Goal: Check status: Check status

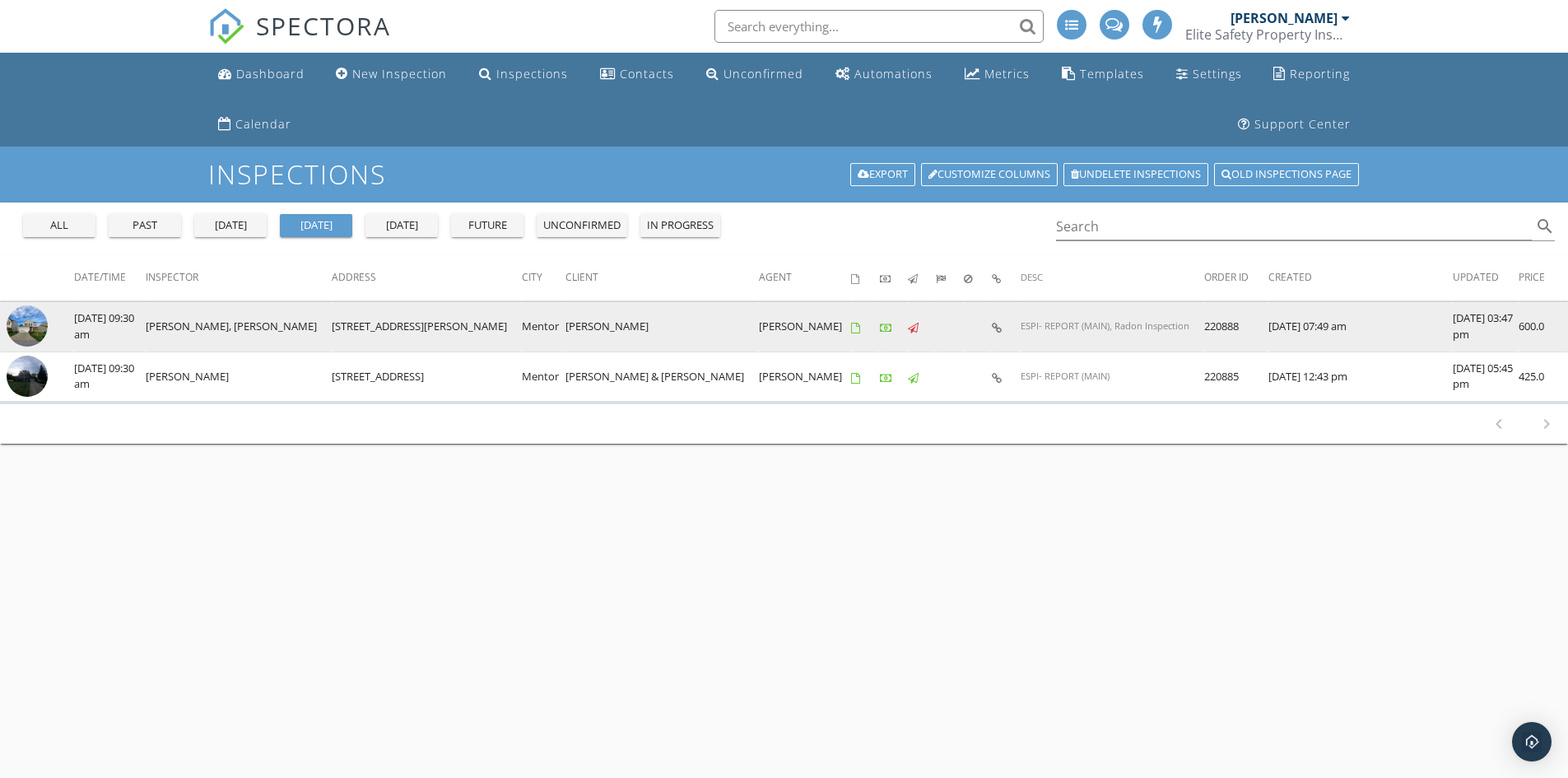
click at [27, 328] on img at bounding box center [27, 325] width 41 height 41
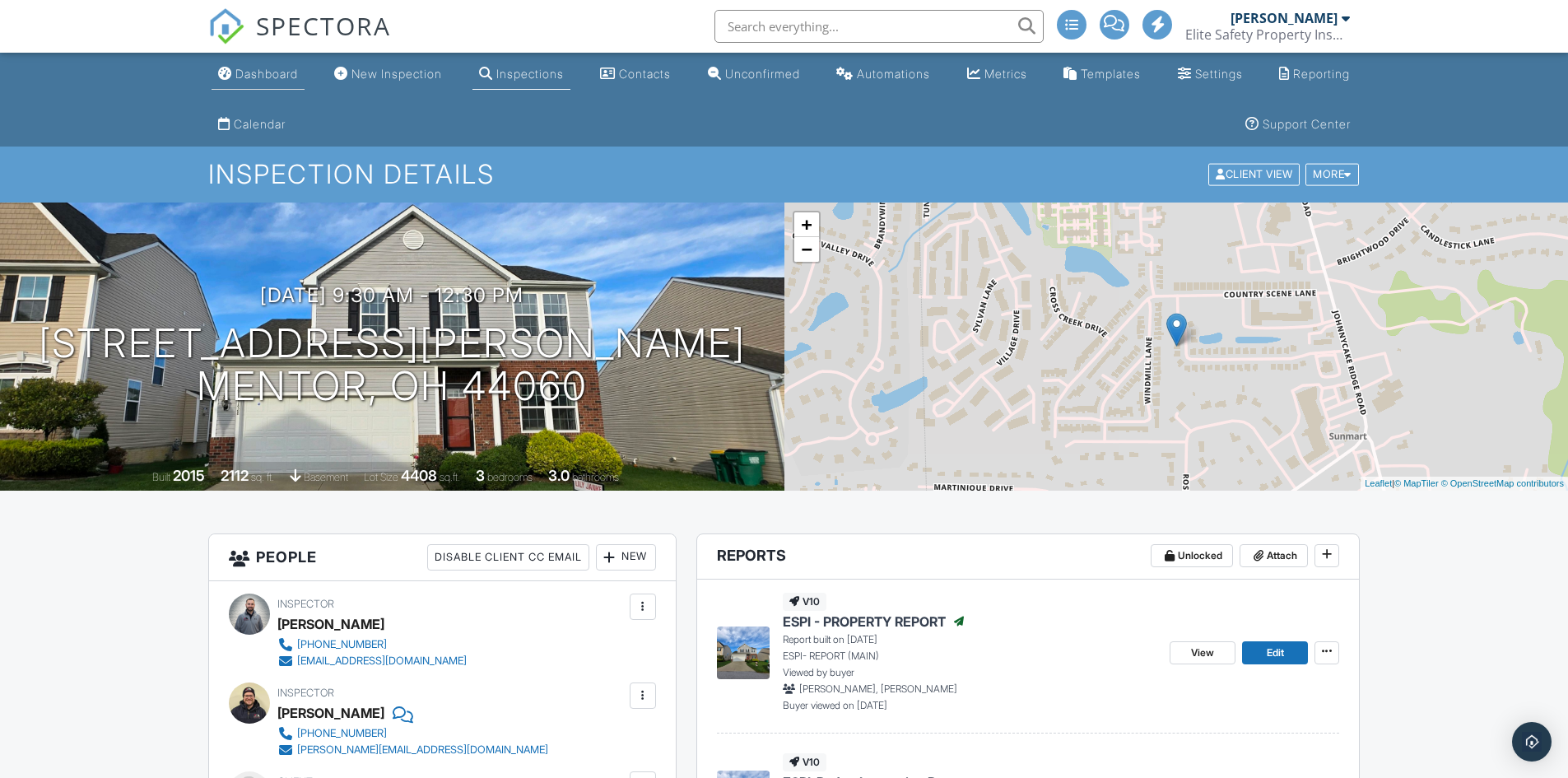
click at [281, 75] on div "Dashboard" at bounding box center [266, 73] width 62 height 14
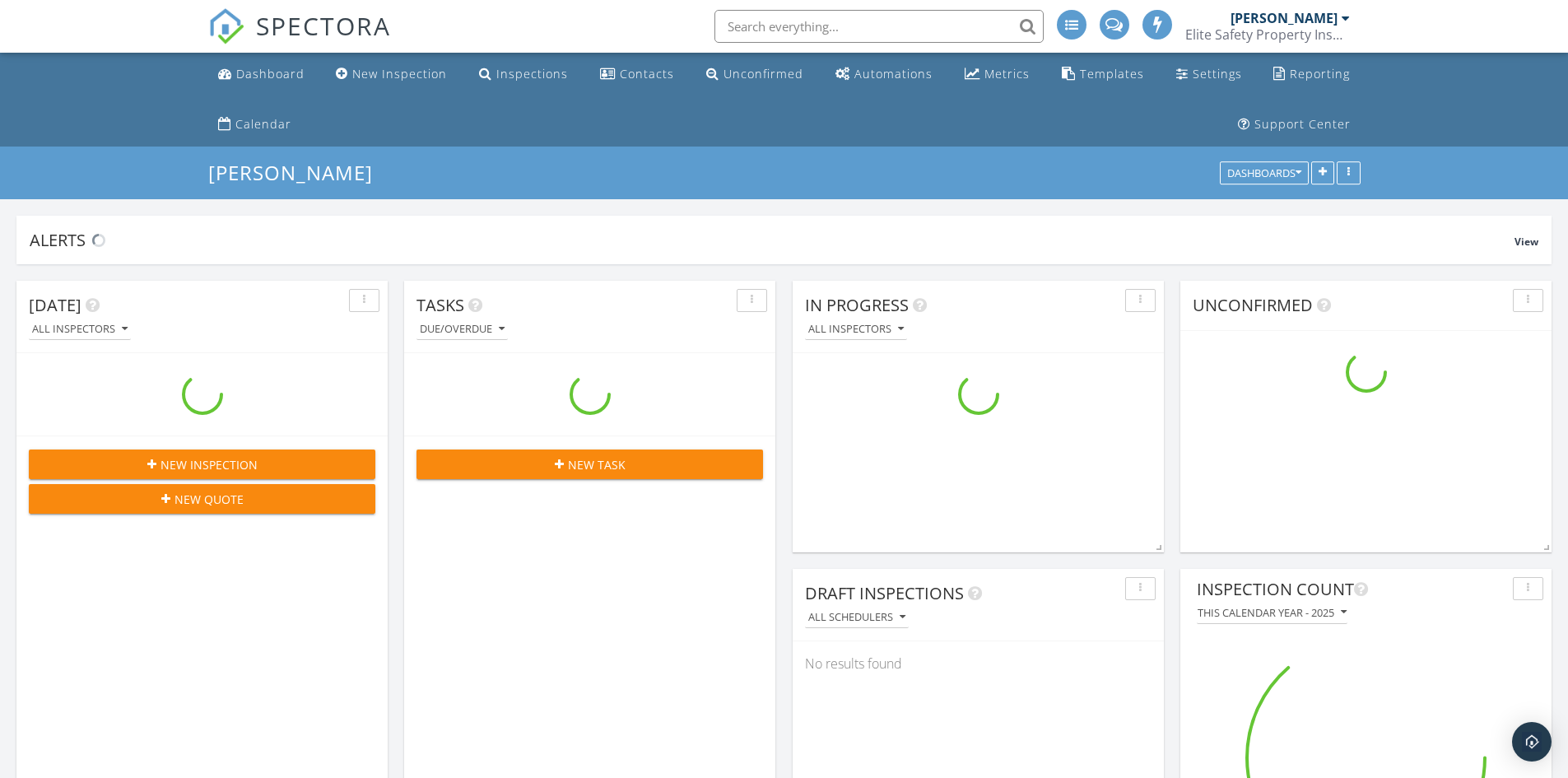
scroll to position [3993, 1593]
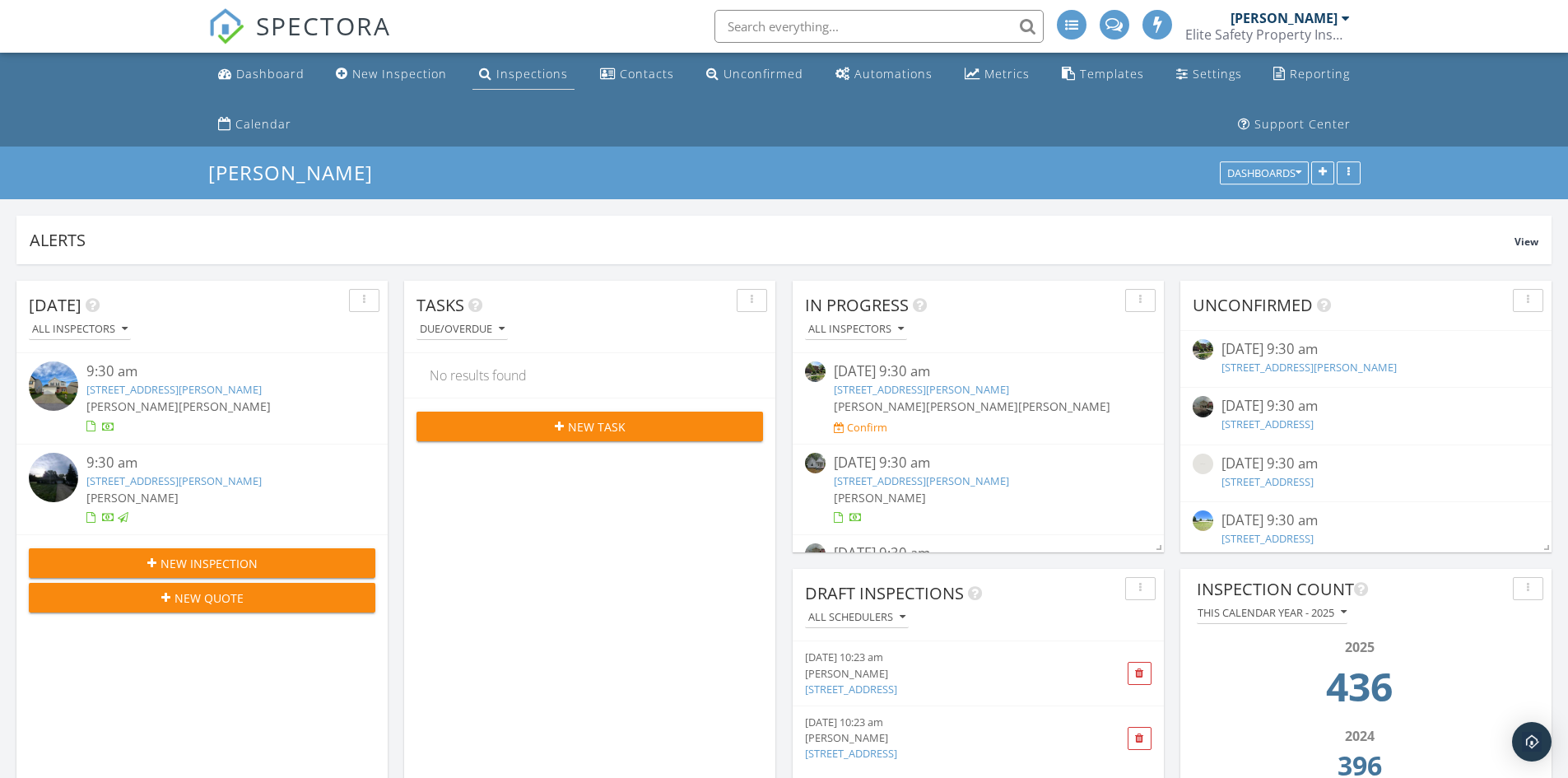
click at [505, 61] on link "Inspections" at bounding box center [523, 74] width 102 height 31
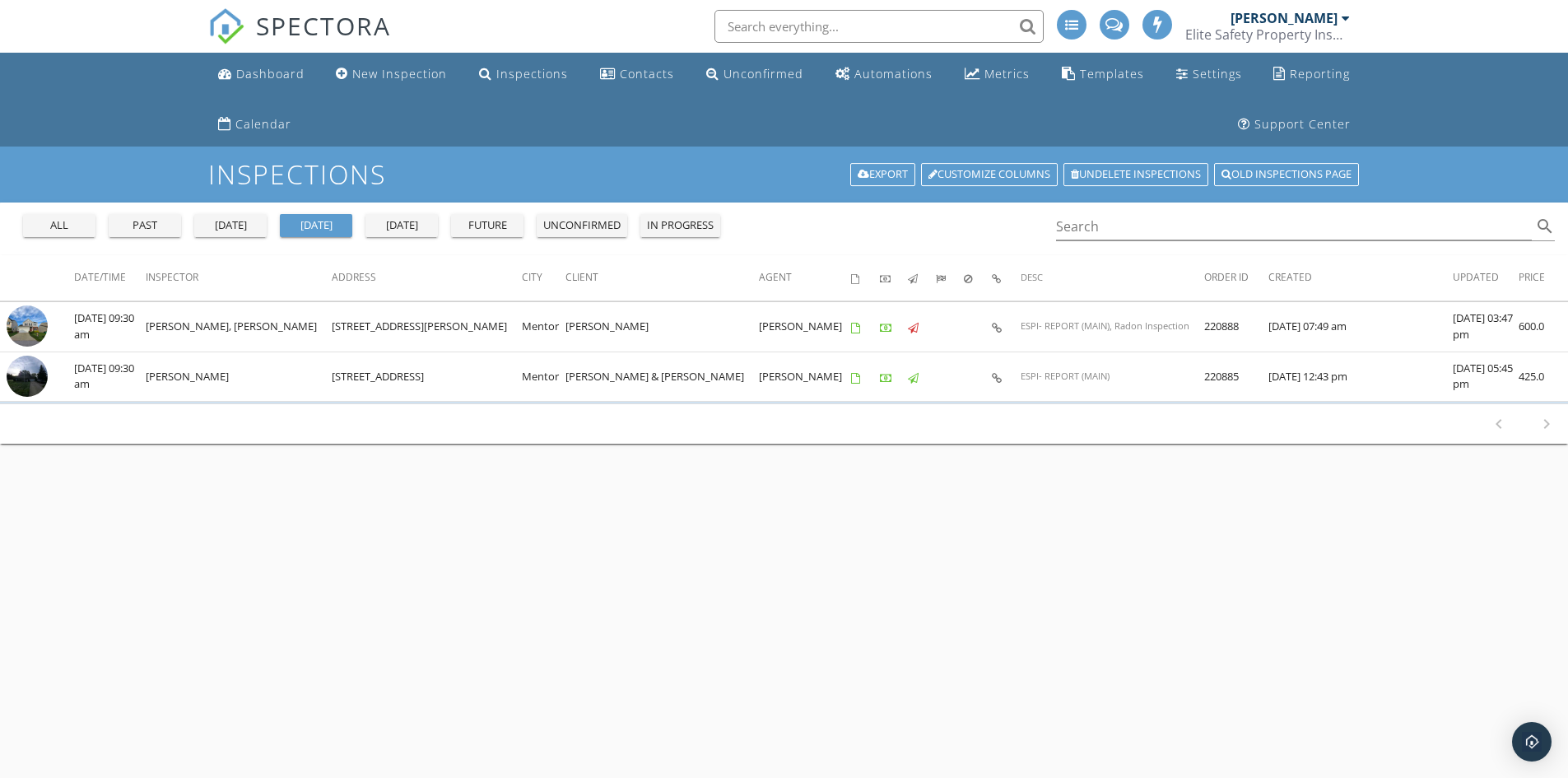
drag, startPoint x: 52, startPoint y: 226, endPoint x: 145, endPoint y: 225, distance: 93.0
click at [49, 226] on div "all" at bounding box center [59, 225] width 59 height 17
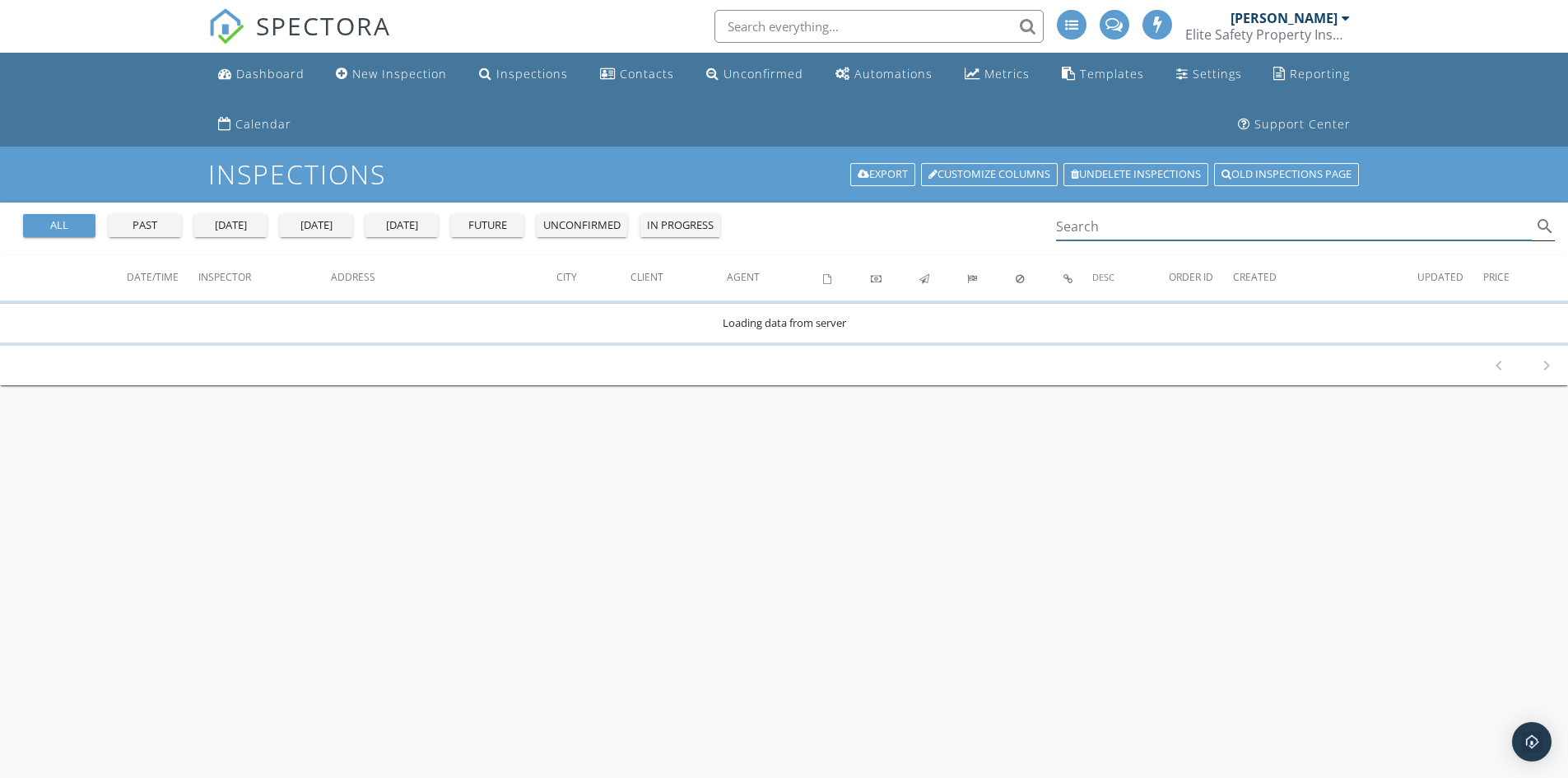
click at [1165, 225] on input "Search" at bounding box center [1293, 226] width 477 height 27
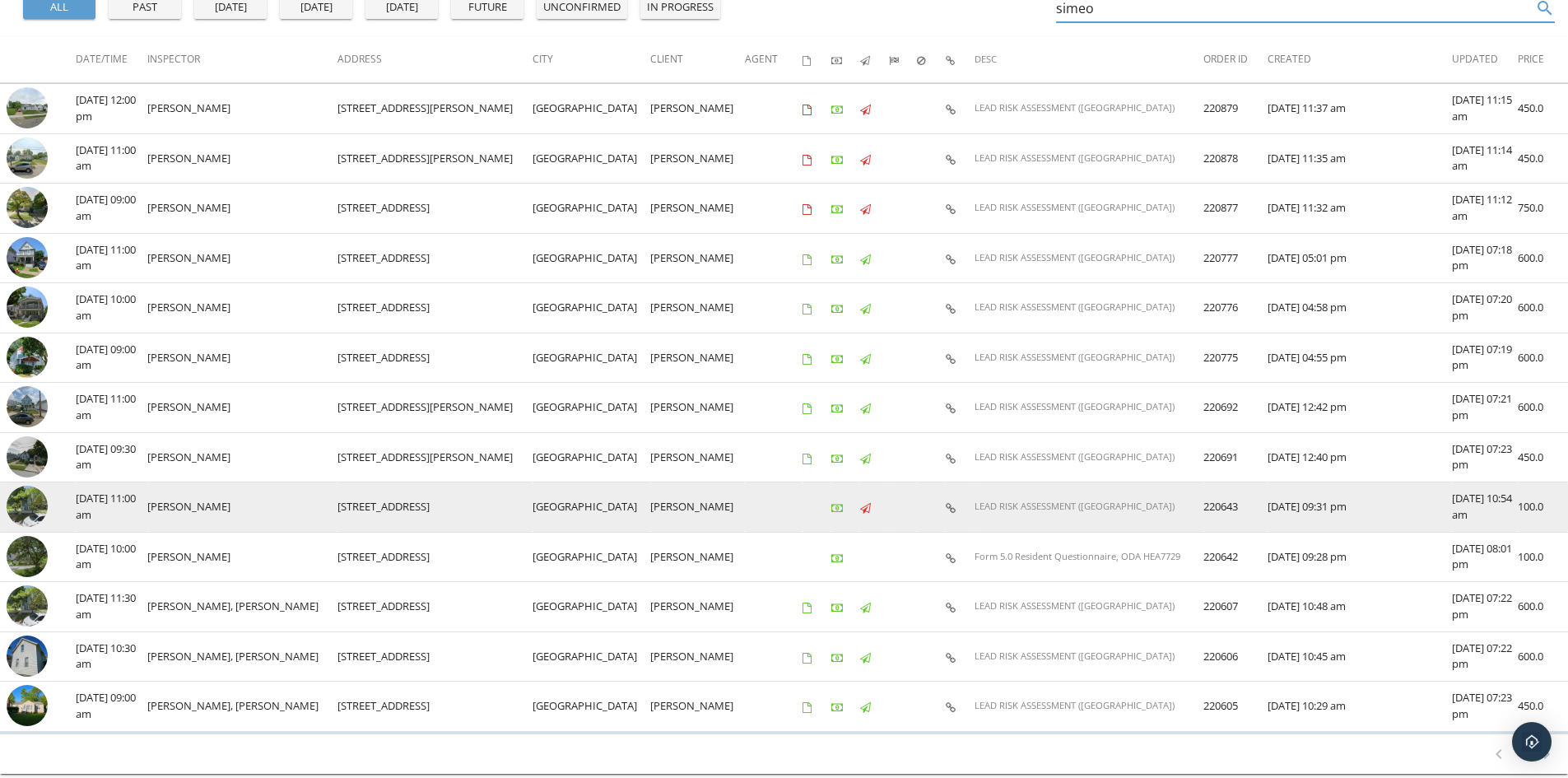
scroll to position [247, 0]
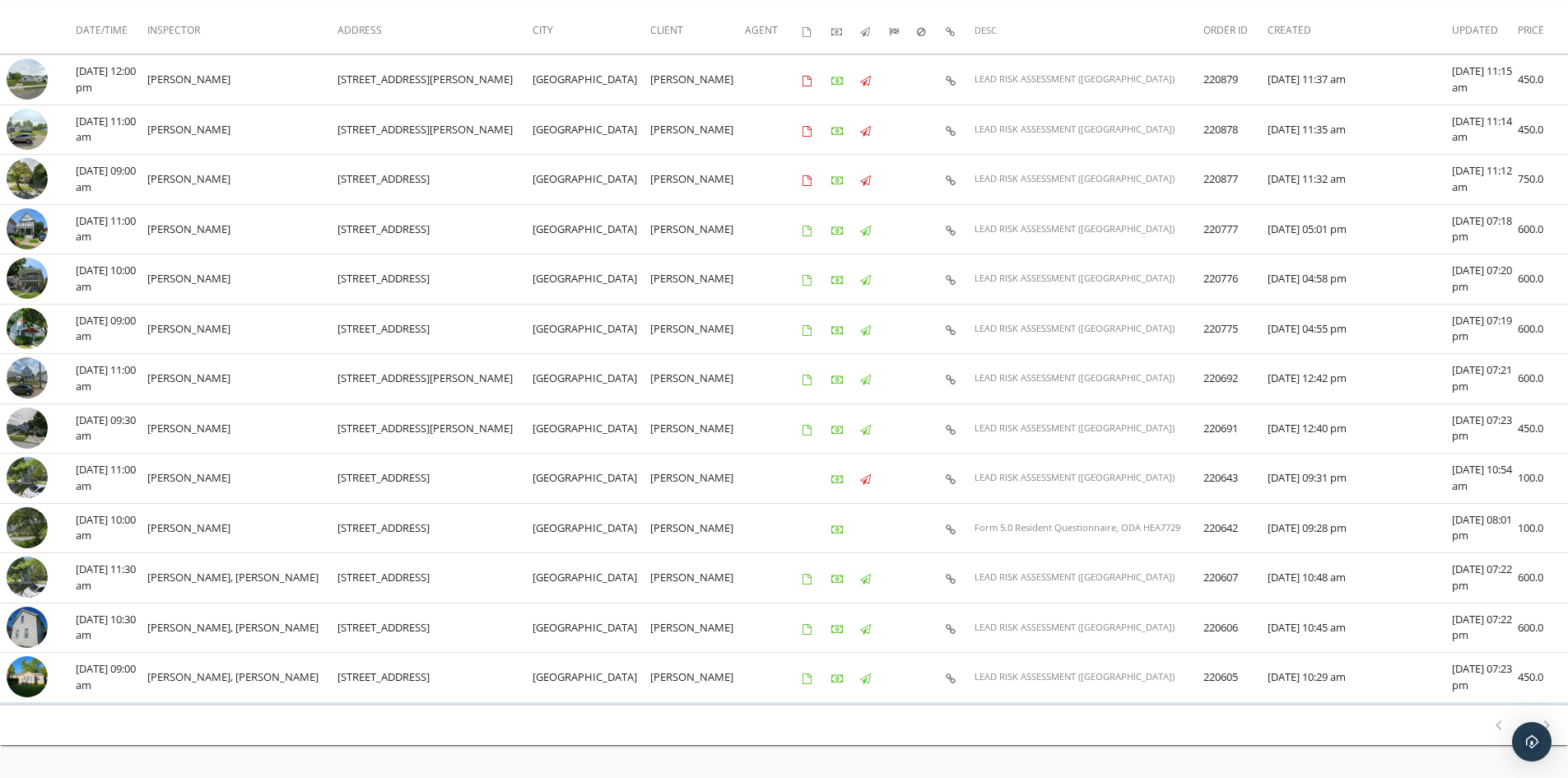
type input "simeo"
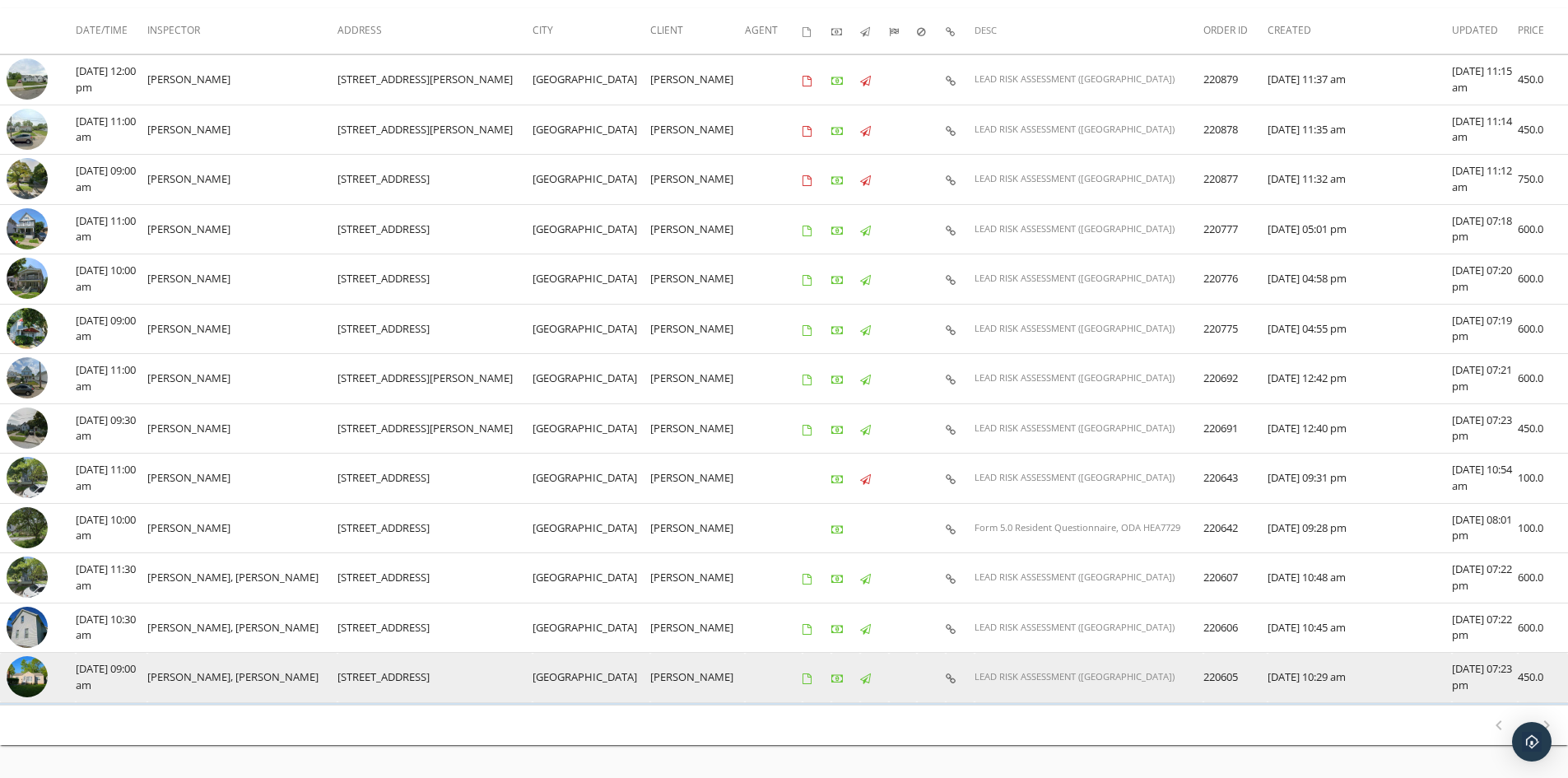
click at [32, 674] on img at bounding box center [27, 676] width 41 height 41
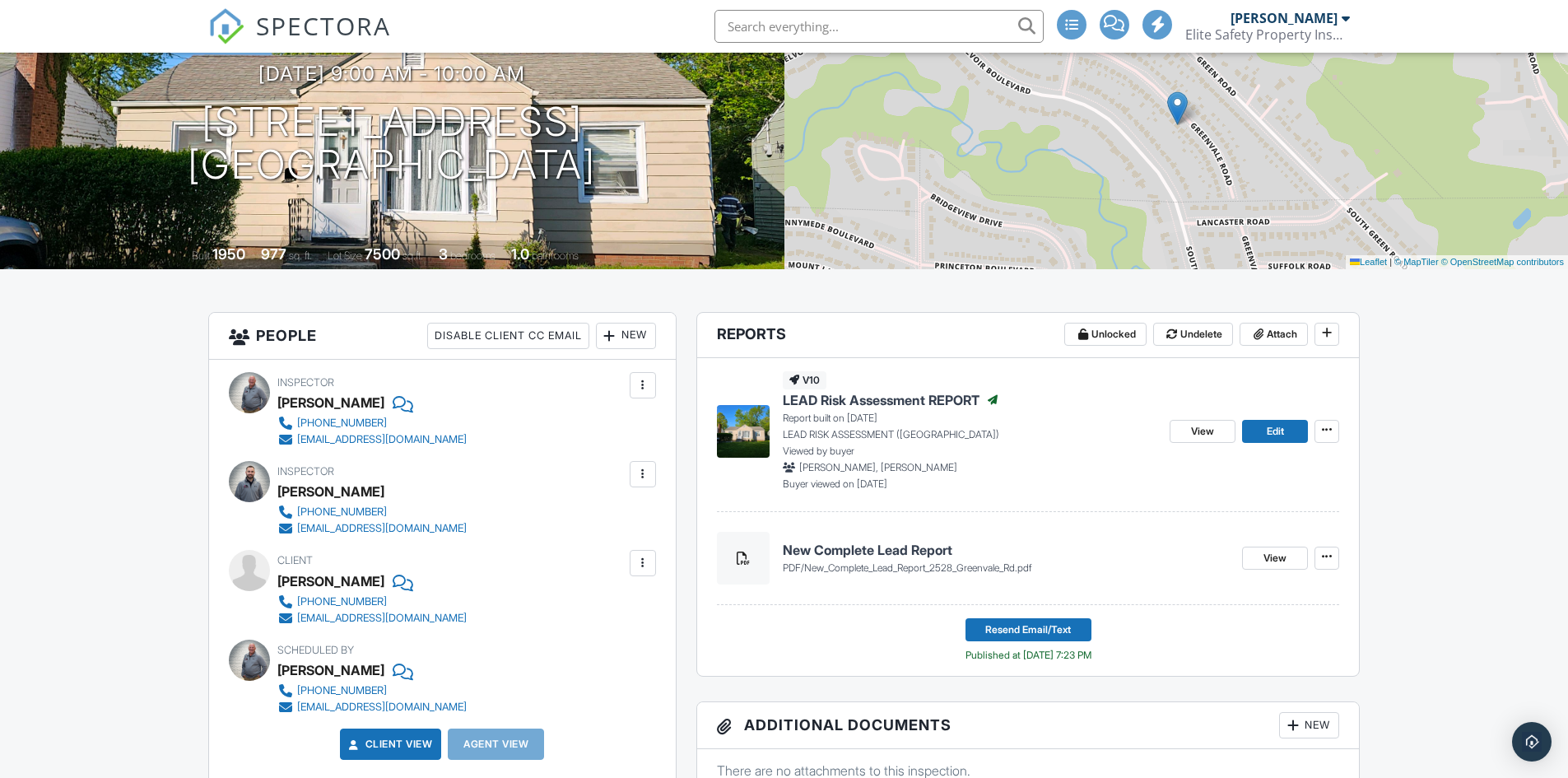
scroll to position [247, 0]
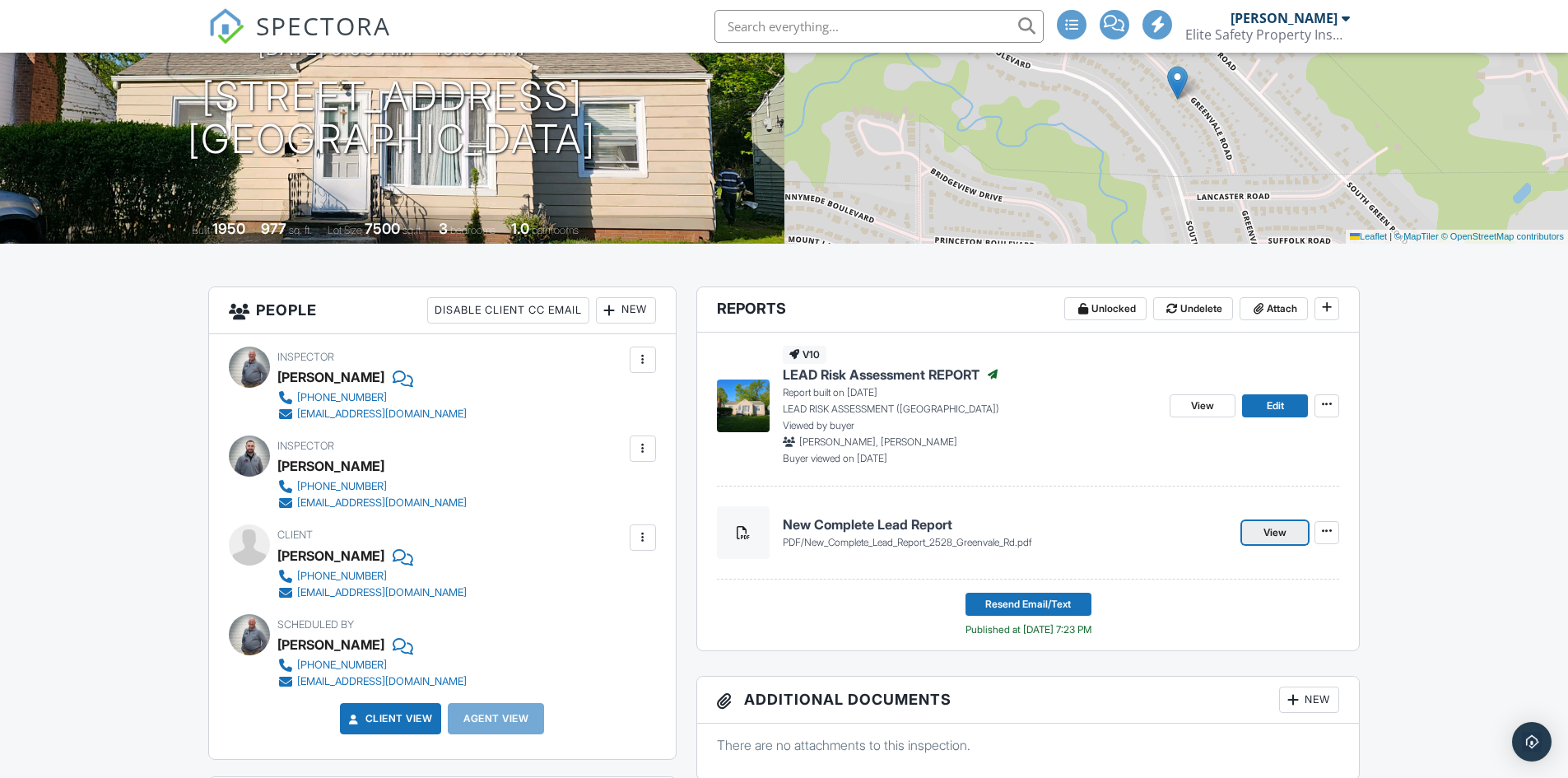
click at [1279, 533] on span "View" at bounding box center [1275, 533] width 23 height 17
